Goal: Communication & Community: Answer question/provide support

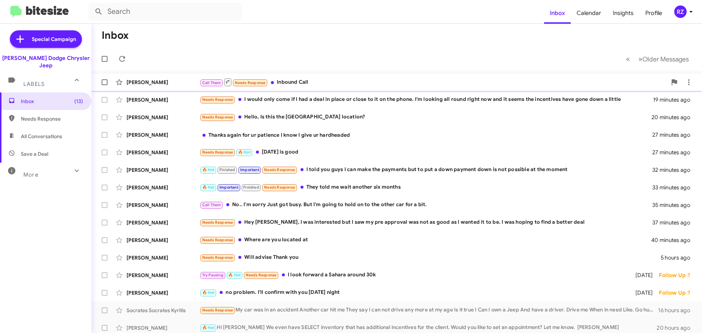
click at [325, 84] on div "Call Them Needs Response Inbound Call" at bounding box center [433, 82] width 467 height 9
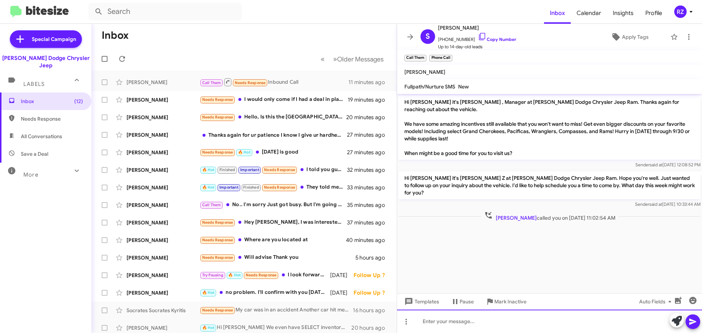
click at [444, 321] on div at bounding box center [549, 321] width 305 height 23
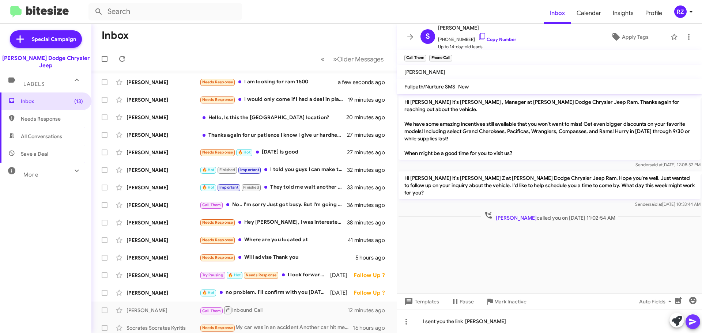
click at [692, 322] on icon at bounding box center [693, 321] width 9 height 9
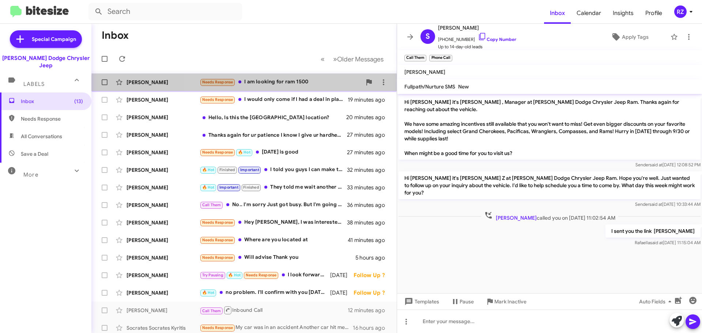
click at [295, 87] on div "[PERSON_NAME] Needs Response I am looking for ram 1500 a few seconds ago" at bounding box center [244, 82] width 294 height 15
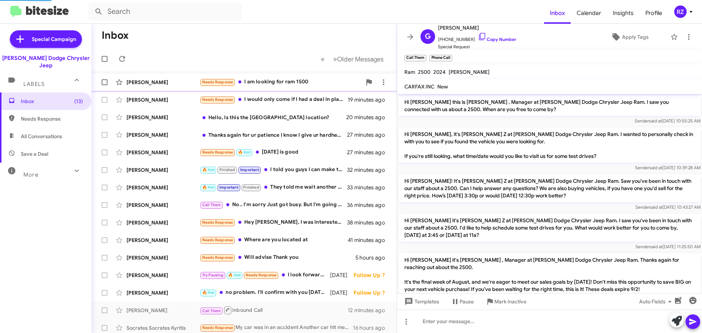
scroll to position [343, 0]
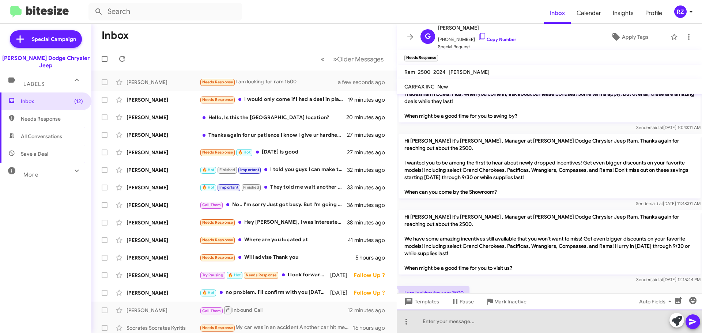
click at [464, 322] on div at bounding box center [549, 321] width 305 height 23
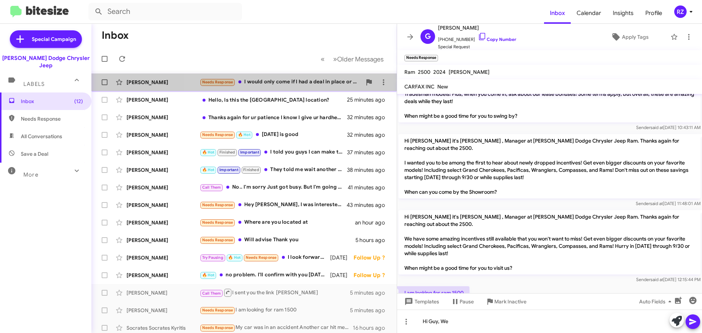
click at [321, 86] on div "Needs Response I would only come if I had a deal in place or close to it on the…" at bounding box center [281, 82] width 162 height 8
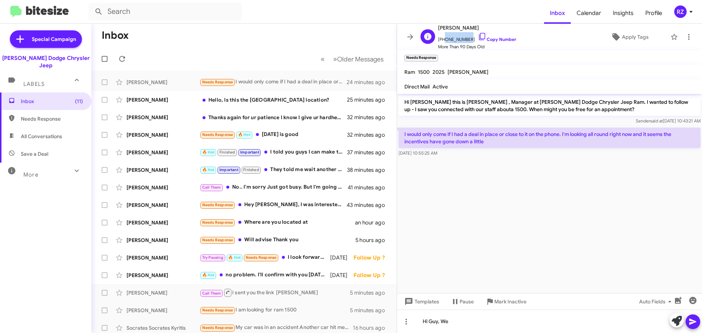
drag, startPoint x: 467, startPoint y: 39, endPoint x: 442, endPoint y: 37, distance: 25.7
click at [442, 37] on span "[PHONE_NUMBER] Copy Number" at bounding box center [477, 37] width 78 height 11
copy span "6468244500"
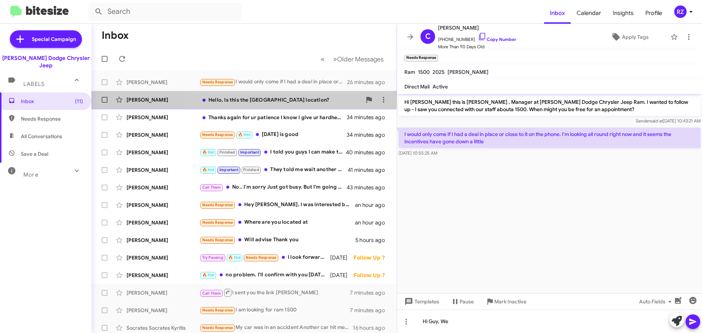
click at [316, 103] on div "Hello, Is this the [GEOGRAPHIC_DATA] location?" at bounding box center [281, 99] width 162 height 7
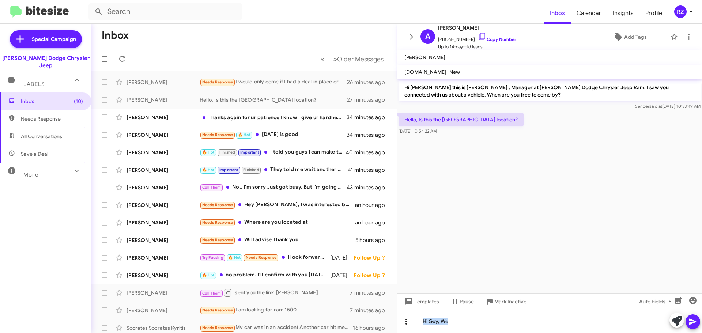
drag, startPoint x: 454, startPoint y: 321, endPoint x: 409, endPoint y: 324, distance: 45.4
click at [409, 324] on div "Hi Guy, We" at bounding box center [549, 321] width 305 height 23
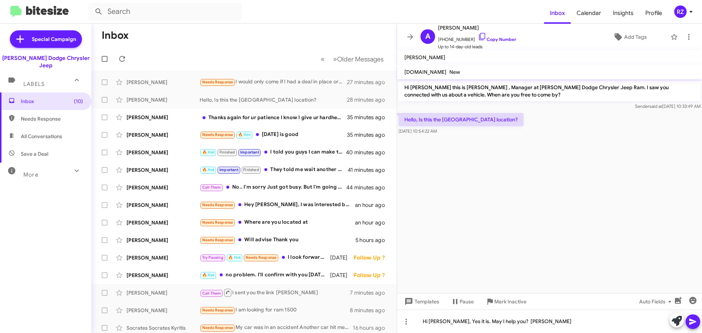
click at [695, 320] on icon at bounding box center [693, 321] width 9 height 9
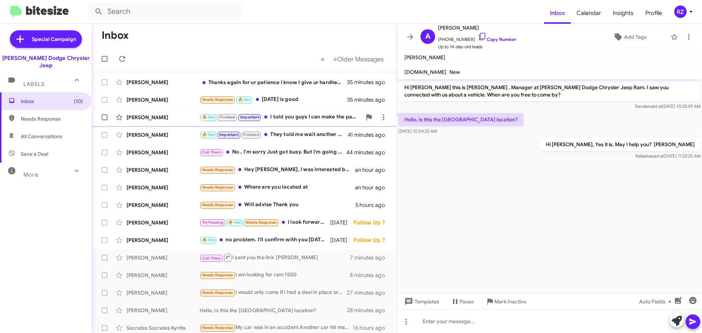
click at [295, 118] on div "🔥 Hot Finished Important I told you guys I can make the payments but to put a d…" at bounding box center [281, 117] width 162 height 8
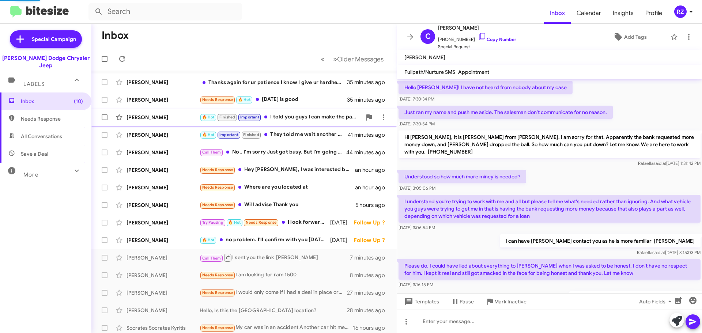
scroll to position [408, 0]
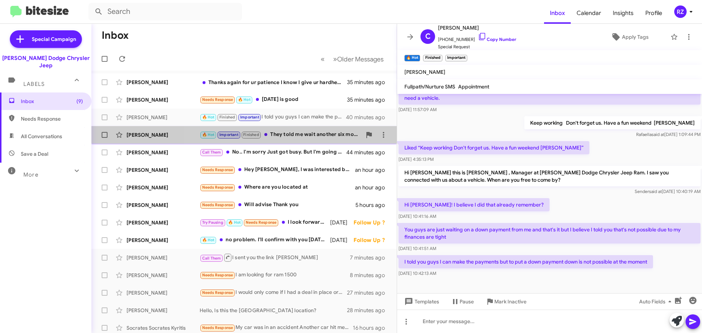
click at [301, 138] on div "🔥 Hot Important Finished They told me wait another six months" at bounding box center [281, 135] width 162 height 8
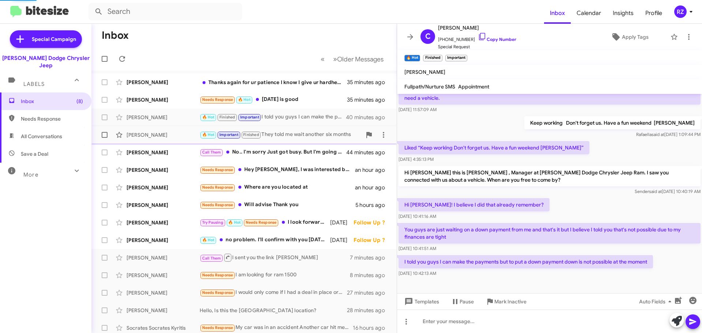
scroll to position [484, 0]
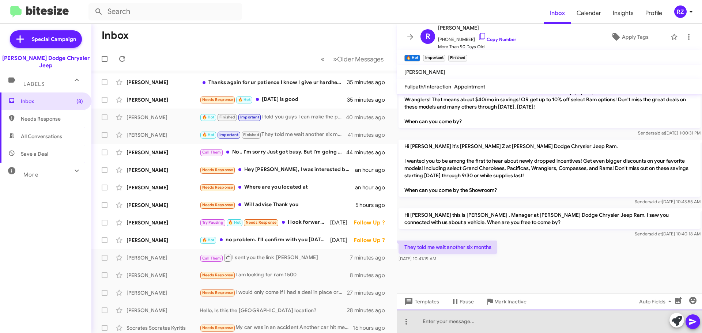
click at [447, 323] on div at bounding box center [549, 321] width 305 height 23
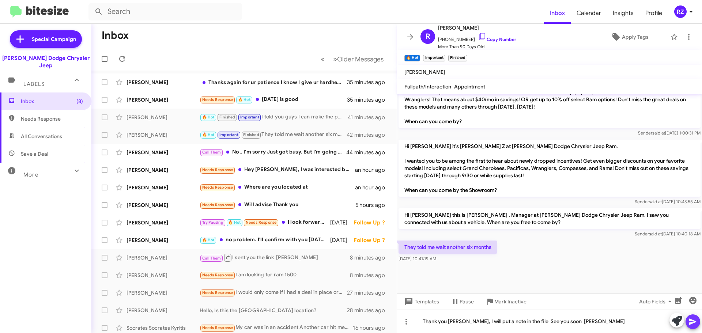
click at [696, 319] on icon at bounding box center [693, 321] width 9 height 9
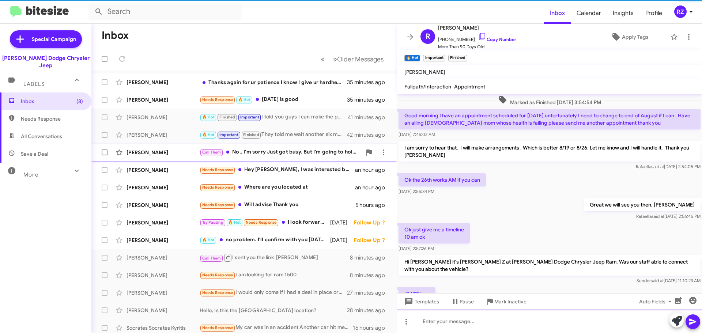
scroll to position [37, 0]
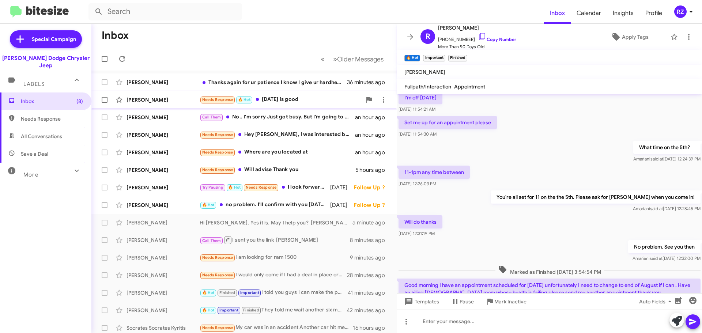
click at [310, 103] on div "Needs Response 🔥 Hot [DATE] is good" at bounding box center [281, 99] width 162 height 8
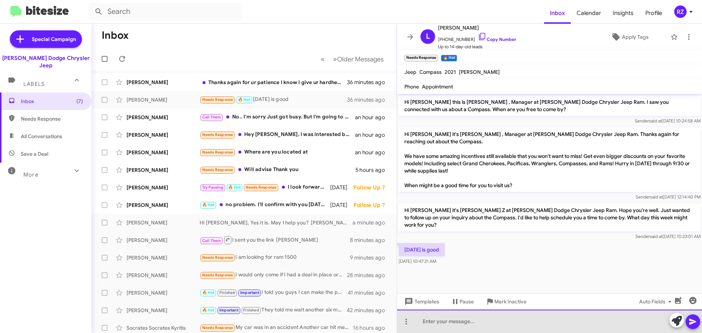
click at [441, 321] on div at bounding box center [549, 321] width 305 height 23
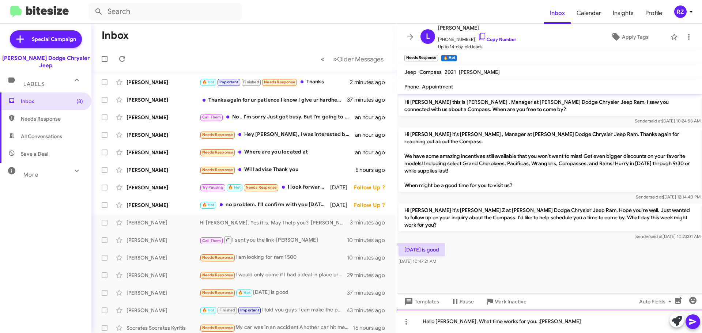
click at [438, 325] on div "Hello [PERSON_NAME], What time works for you. :[PERSON_NAME]" at bounding box center [549, 321] width 305 height 23
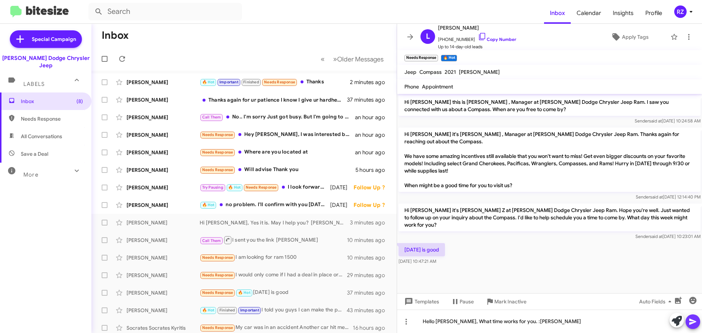
click at [691, 319] on icon at bounding box center [693, 321] width 9 height 9
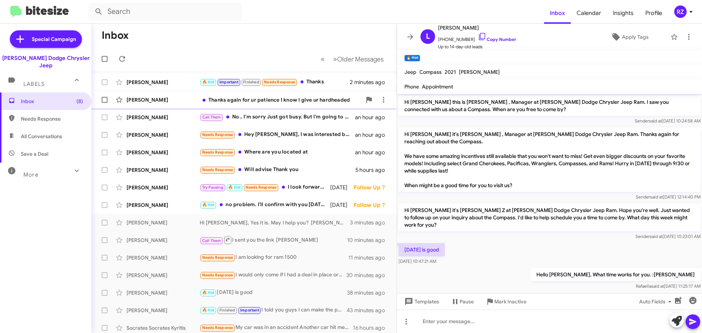
click at [278, 104] on div "[PERSON_NAME] Thanks again for ur patience I know I give ur hardheaded 38 minut…" at bounding box center [244, 100] width 294 height 15
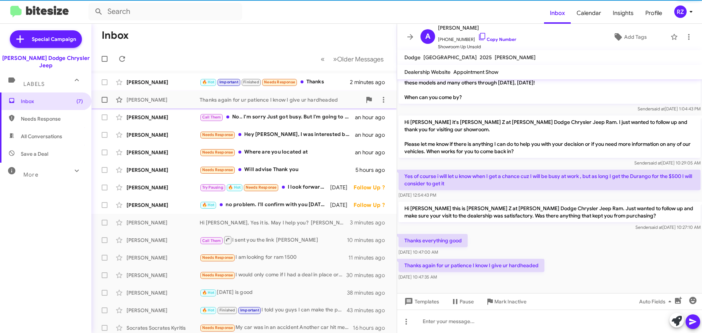
scroll to position [41, 0]
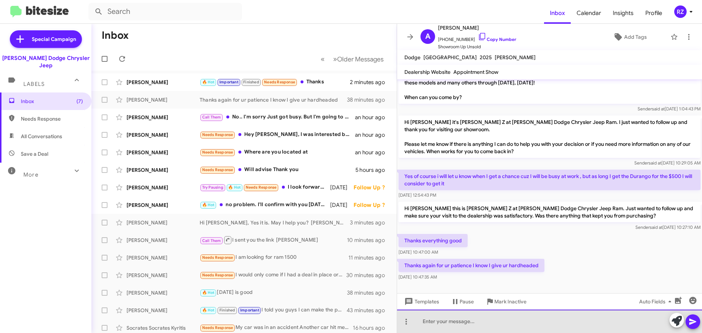
click at [440, 322] on div at bounding box center [549, 321] width 305 height 23
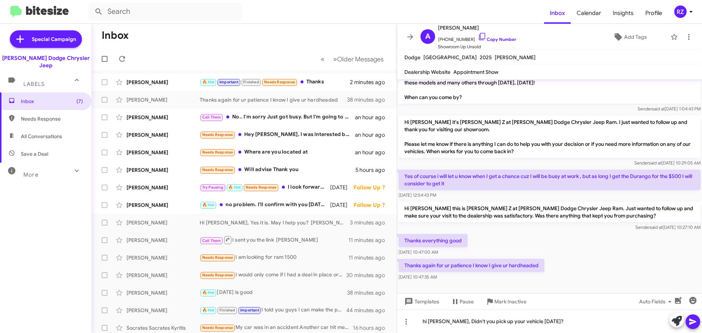
click at [692, 319] on icon at bounding box center [693, 321] width 9 height 9
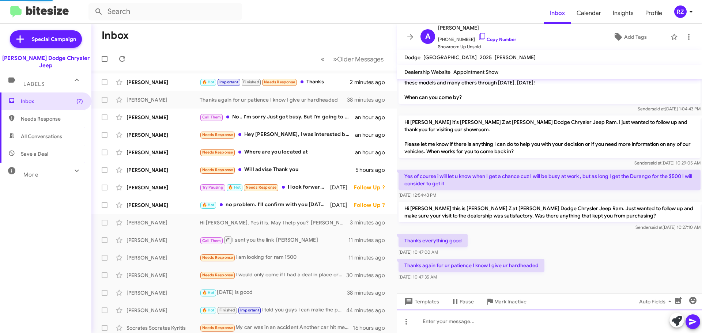
scroll to position [0, 0]
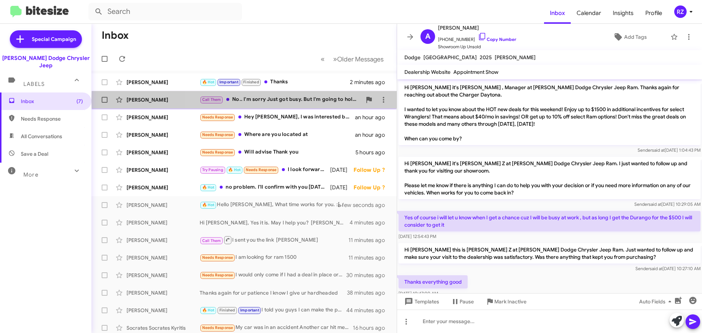
click at [305, 100] on div "Call Them No.. I'm sorry Just got busy. But I'm going to hold on to the other c…" at bounding box center [281, 99] width 162 height 8
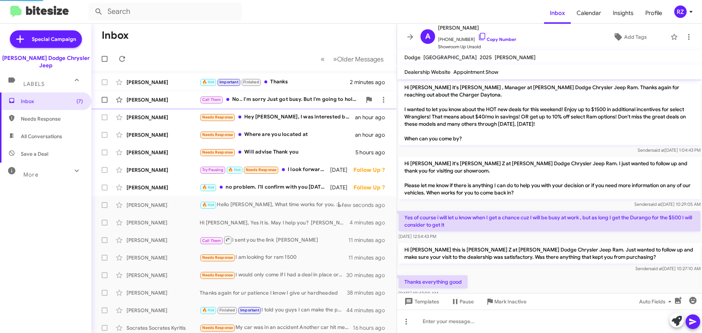
scroll to position [10, 0]
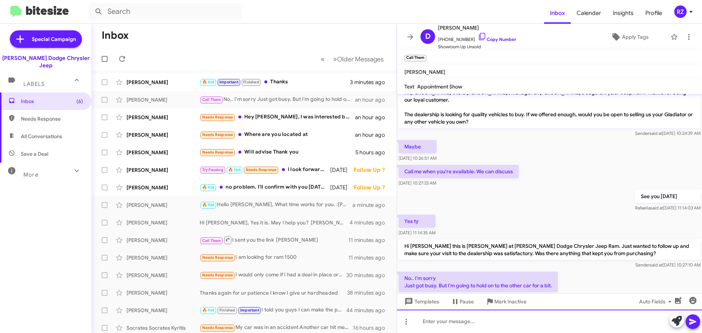
click at [455, 317] on div at bounding box center [549, 321] width 305 height 23
click at [481, 322] on div "OK keep us in mind Thasnk you [PERSON_NAME]" at bounding box center [549, 321] width 305 height 23
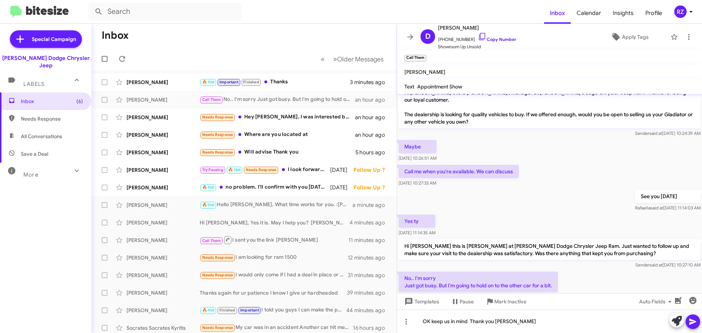
click at [694, 320] on icon at bounding box center [693, 321] width 9 height 9
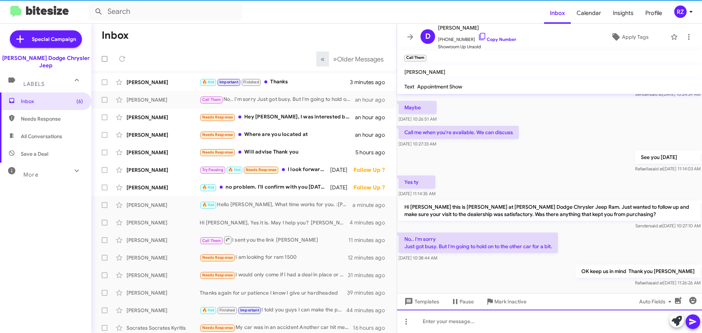
scroll to position [51, 0]
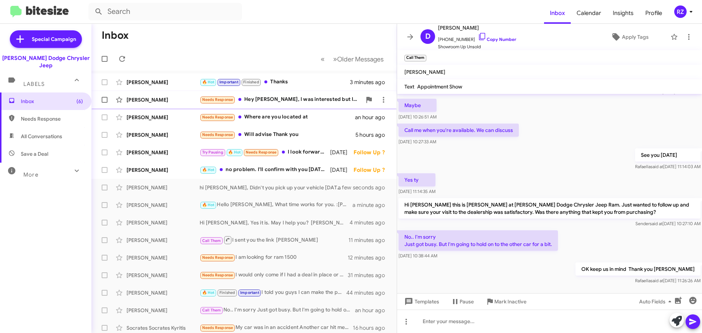
click at [314, 103] on div "Needs Response Hey [PERSON_NAME], I was interested but I saw my pre approval wa…" at bounding box center [281, 99] width 162 height 8
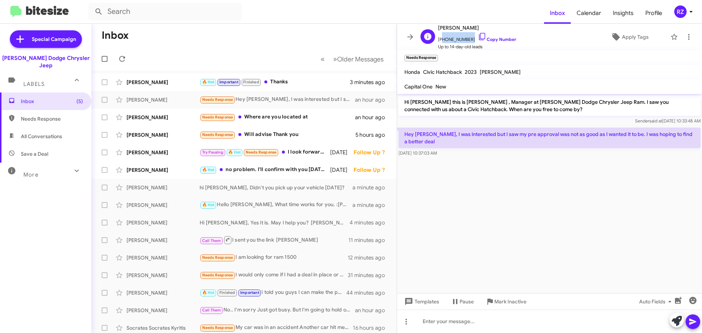
drag, startPoint x: 467, startPoint y: 39, endPoint x: 441, endPoint y: 41, distance: 26.4
click at [441, 41] on span "[PHONE_NUMBER] Copy Number" at bounding box center [477, 37] width 78 height 11
copy span "18139096998"
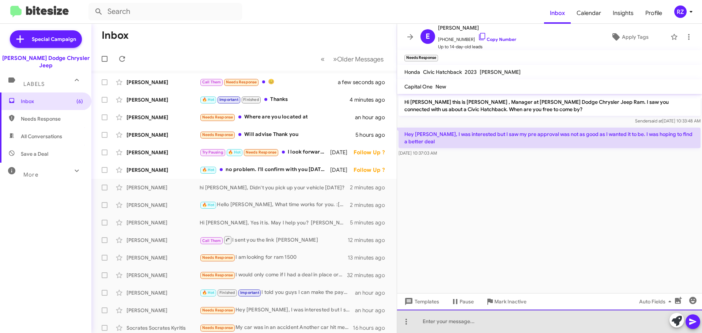
click at [435, 323] on div at bounding box center [549, 321] width 305 height 23
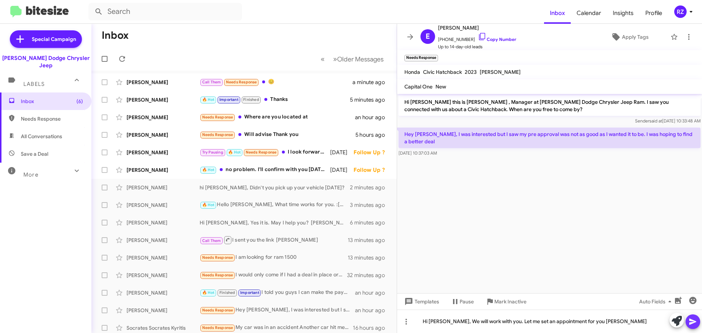
click at [689, 319] on icon at bounding box center [693, 321] width 9 height 9
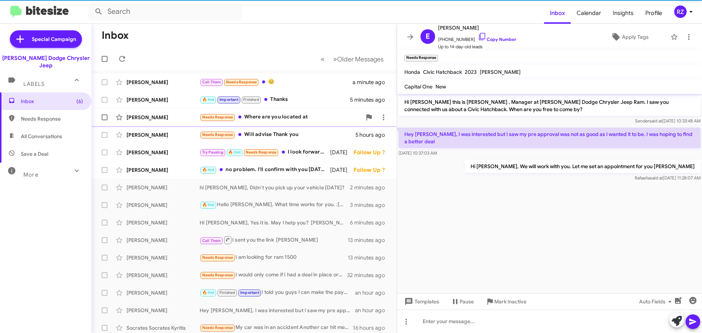
click at [324, 118] on div "Needs Response Where are you located at" at bounding box center [281, 117] width 162 height 8
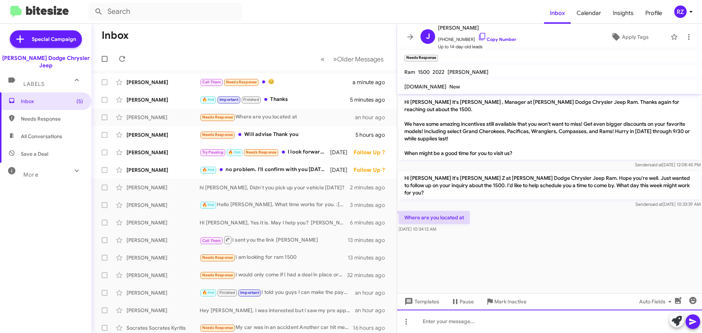
click at [440, 319] on div at bounding box center [549, 321] width 305 height 23
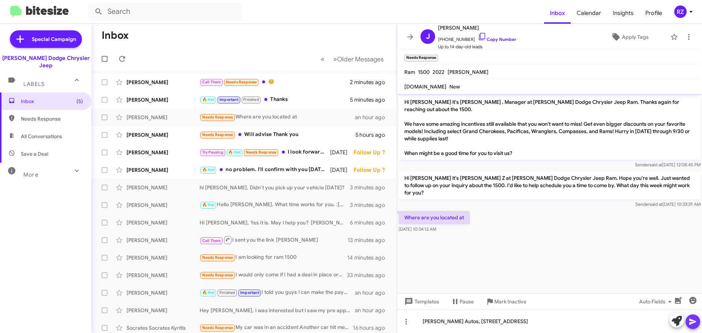
click at [693, 325] on icon at bounding box center [693, 321] width 9 height 9
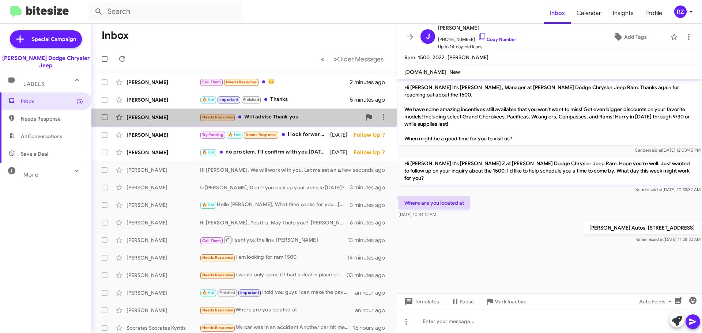
click at [310, 114] on div "Needs Response Will advise Thank you" at bounding box center [281, 117] width 162 height 8
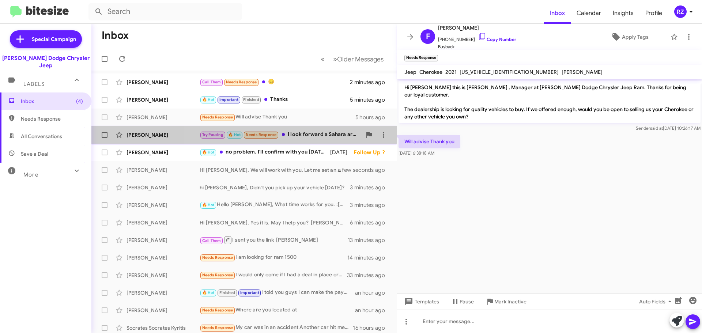
click at [313, 138] on div "Try Pausing 🔥 Hot Needs Response I look forward a Sahara around 30k" at bounding box center [281, 135] width 162 height 8
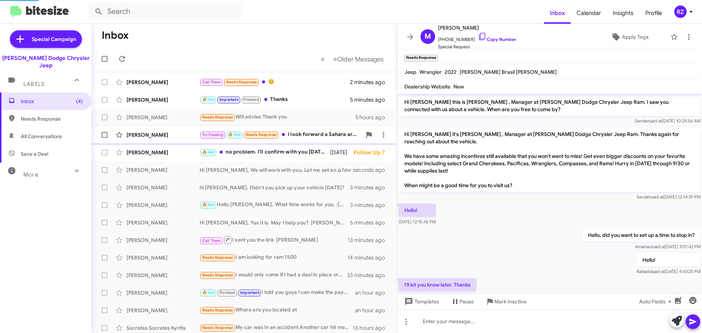
scroll to position [374, 0]
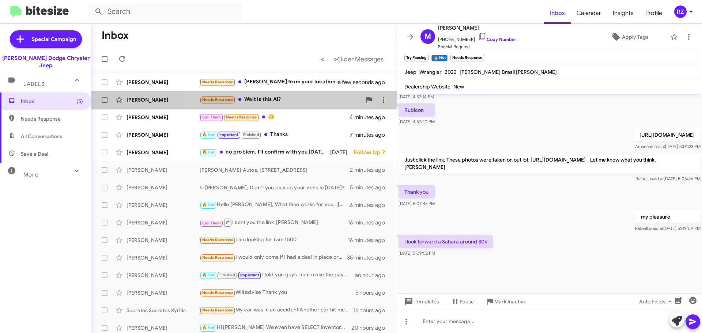
click at [307, 100] on div "Needs Response Wait is this AI?" at bounding box center [281, 99] width 162 height 8
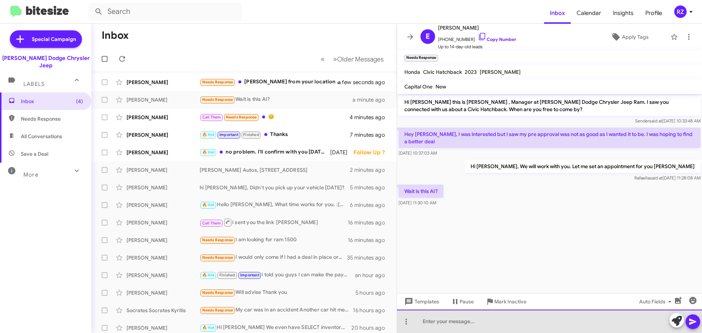
click at [452, 320] on div at bounding box center [549, 321] width 305 height 23
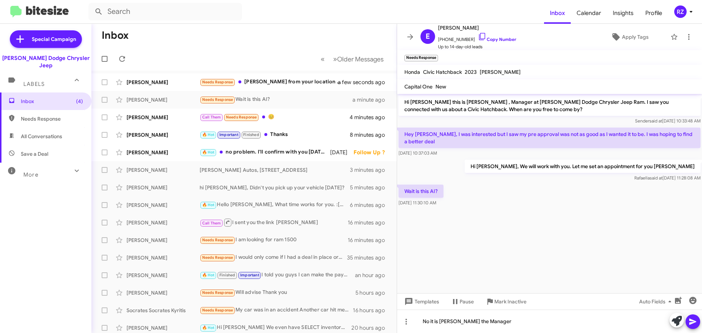
click at [691, 320] on icon at bounding box center [692, 322] width 7 height 6
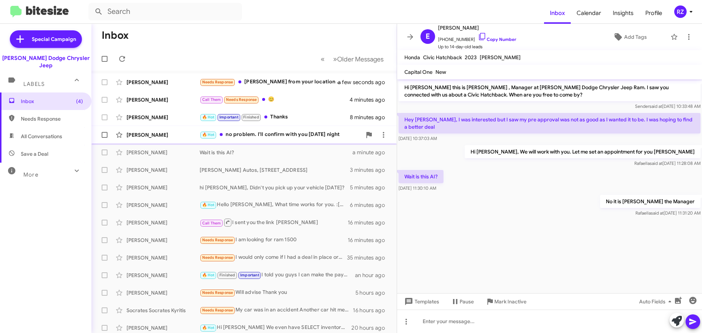
click at [305, 136] on div "🔥 Hot no problem. I'll confirm with you [DATE] night" at bounding box center [281, 135] width 162 height 8
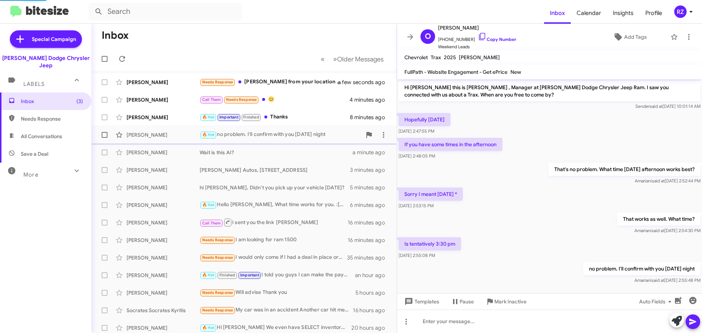
scroll to position [7, 0]
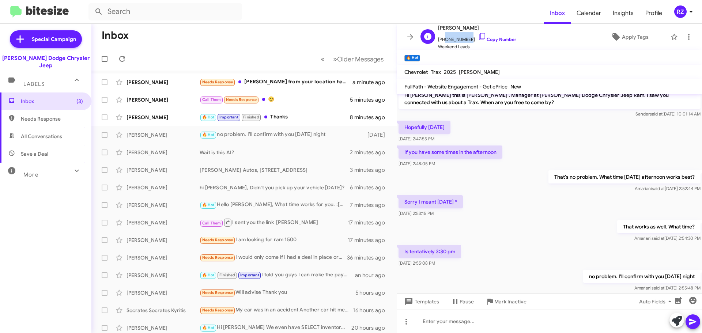
drag, startPoint x: 466, startPoint y: 39, endPoint x: 443, endPoint y: 39, distance: 22.7
click at [443, 39] on span "[PHONE_NUMBER] Copy Number" at bounding box center [477, 37] width 78 height 11
click at [448, 36] on span "[PHONE_NUMBER] Copy Number" at bounding box center [477, 37] width 78 height 11
drag, startPoint x: 465, startPoint y: 38, endPoint x: 443, endPoint y: 39, distance: 22.0
click at [443, 39] on span "[PHONE_NUMBER] Copy Number" at bounding box center [477, 37] width 78 height 11
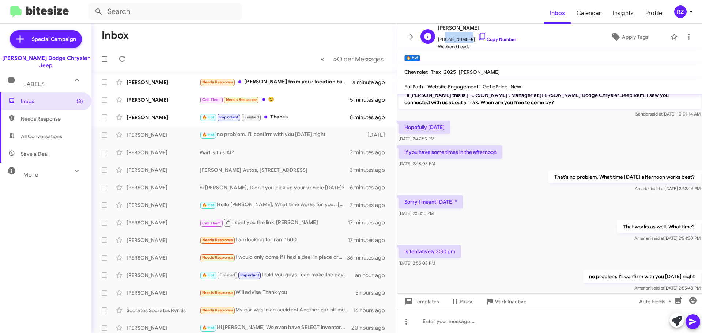
click at [448, 37] on span "[PHONE_NUMBER] Copy Number" at bounding box center [477, 37] width 78 height 11
drag, startPoint x: 466, startPoint y: 38, endPoint x: 443, endPoint y: 41, distance: 22.8
click at [443, 41] on span "[PHONE_NUMBER] Copy Number" at bounding box center [477, 37] width 78 height 11
copy span "9087689127"
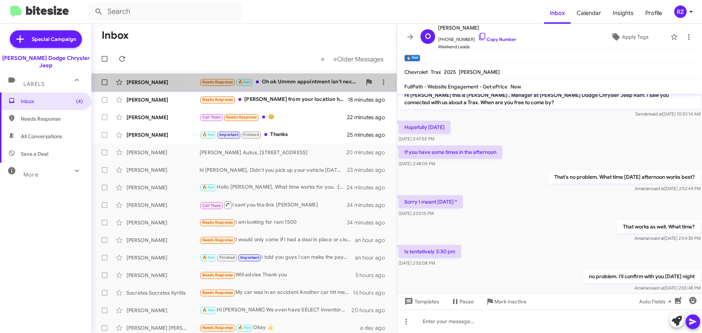
click at [284, 87] on div "[PERSON_NAME] Needs Response 🔥 Hot Oh ok Ummm appointment isn't necessary I'm s…" at bounding box center [244, 82] width 294 height 15
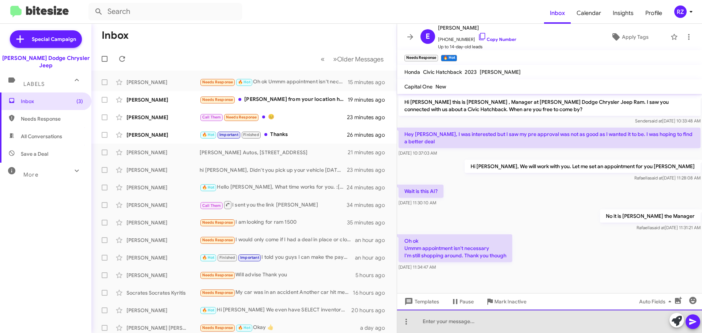
click at [432, 321] on div at bounding box center [549, 321] width 305 height 23
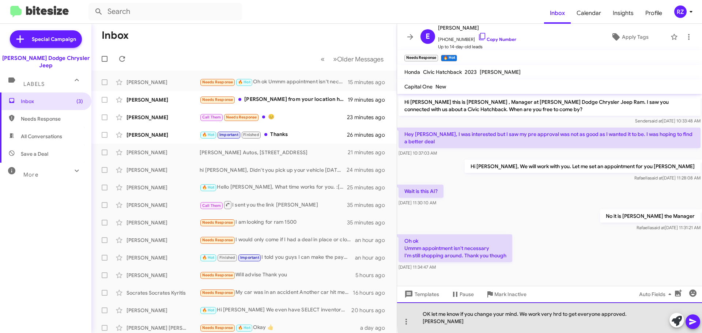
click at [558, 323] on div "OK let me know if you change your mind. We work very hrd to get everyone approv…" at bounding box center [549, 317] width 305 height 31
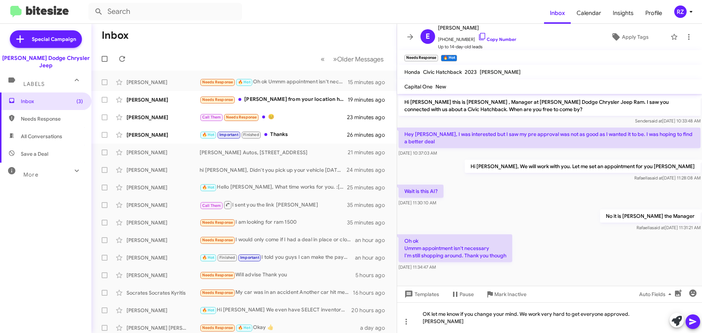
click at [691, 322] on icon at bounding box center [693, 321] width 9 height 9
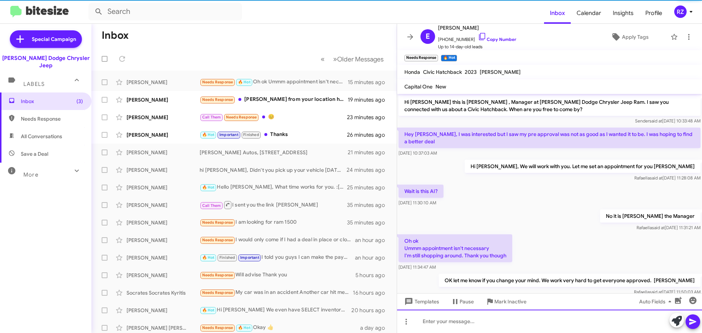
scroll to position [17, 0]
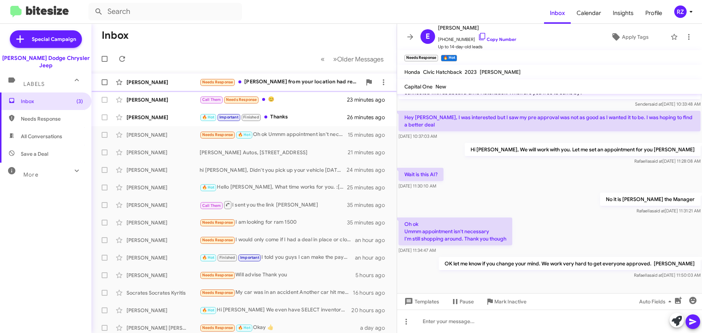
click at [281, 83] on div "Needs Response [PERSON_NAME] from your location had reached out and was going t…" at bounding box center [281, 82] width 162 height 8
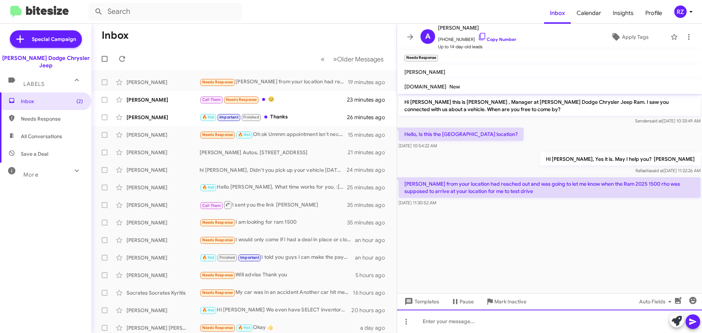
click at [470, 322] on div at bounding box center [549, 321] width 305 height 23
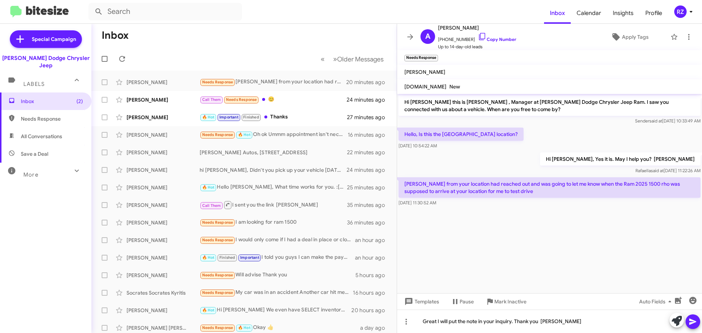
click at [696, 320] on icon at bounding box center [693, 321] width 9 height 9
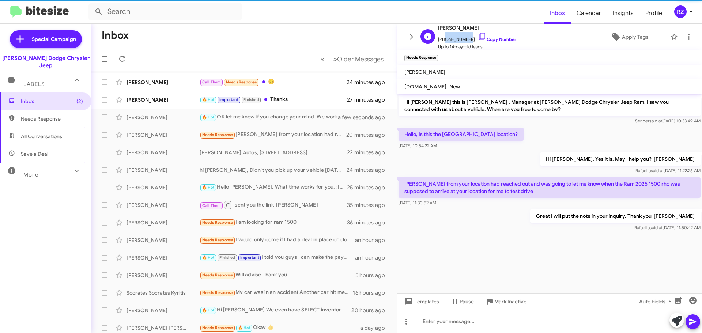
drag, startPoint x: 466, startPoint y: 39, endPoint x: 442, endPoint y: 38, distance: 23.4
click at [442, 38] on span "[PHONE_NUMBER] Copy Number" at bounding box center [477, 37] width 78 height 11
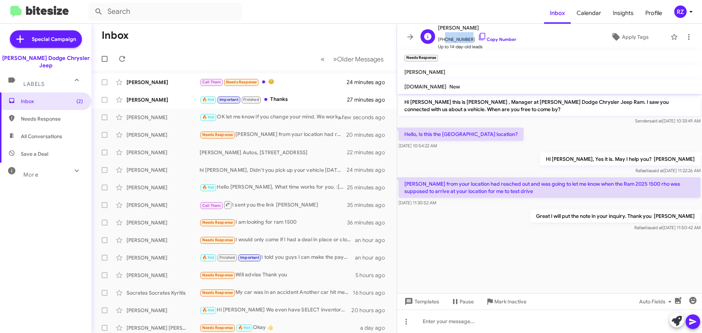
copy span "9732710813"
click at [310, 99] on div "🔥 Hot Important Finished Thanks" at bounding box center [281, 99] width 162 height 8
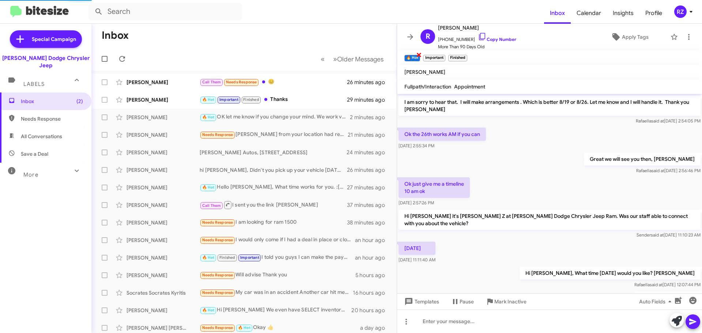
scroll to position [488, 0]
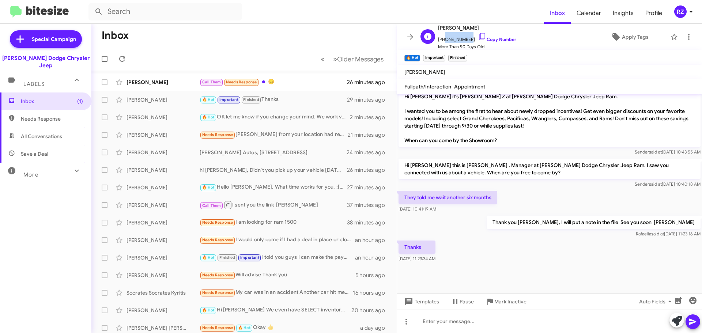
drag, startPoint x: 466, startPoint y: 39, endPoint x: 442, endPoint y: 42, distance: 24.0
click at [442, 42] on span "[PHONE_NUMBER] Copy Number" at bounding box center [477, 37] width 78 height 11
copy span "3473868146"
